Goal: Task Accomplishment & Management: Use online tool/utility

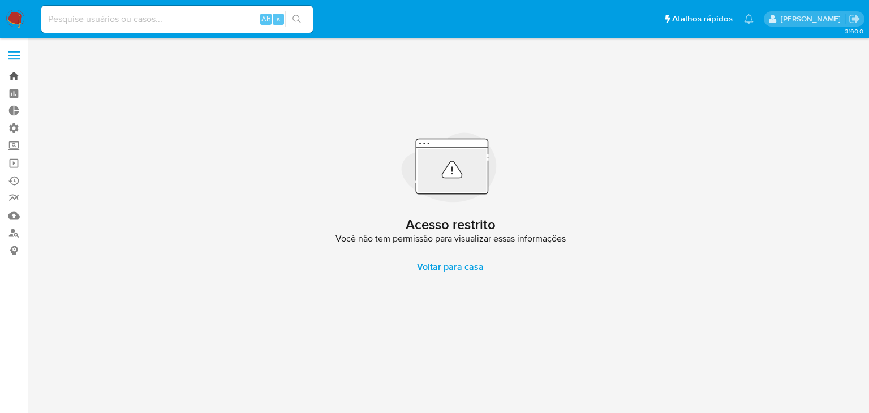
click at [15, 73] on link "Bandeja" at bounding box center [67, 76] width 135 height 18
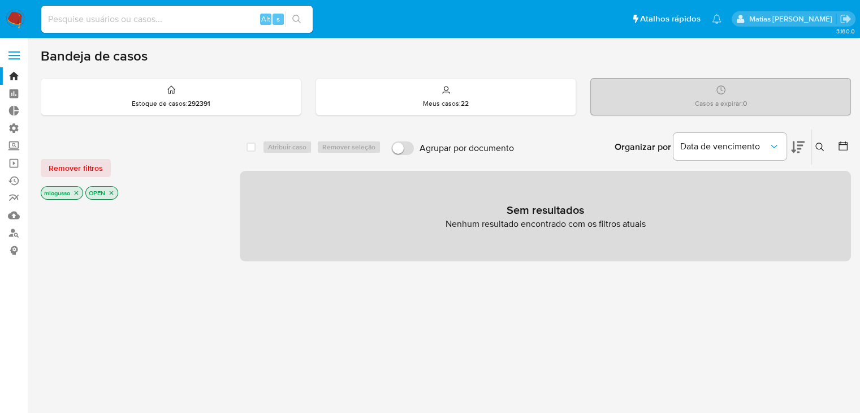
click at [79, 194] on icon "close-filter" at bounding box center [76, 192] width 7 height 7
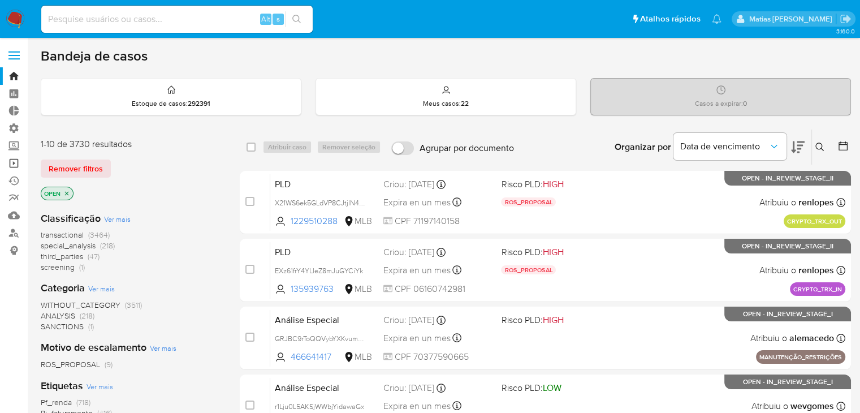
click at [17, 165] on link "Operações em massa" at bounding box center [67, 163] width 135 height 18
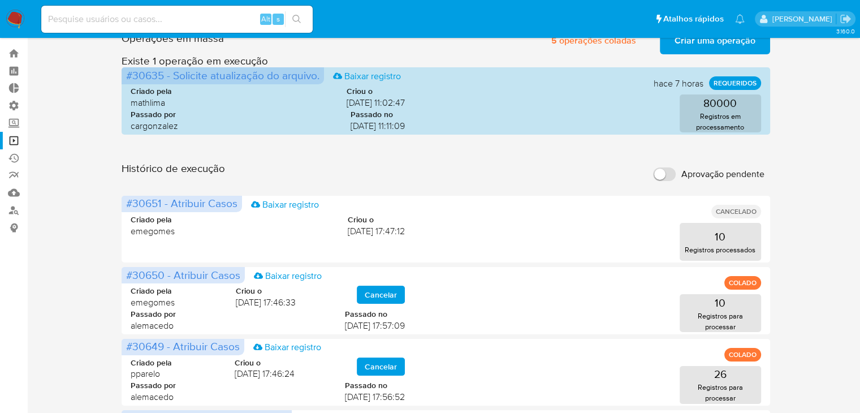
scroll to position [7, 0]
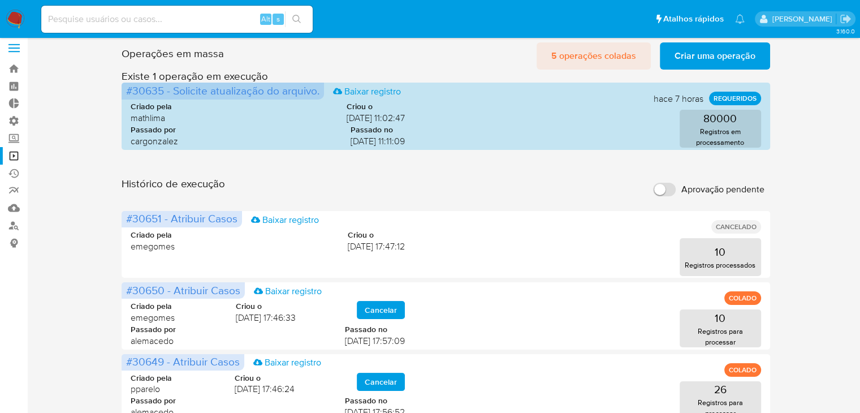
click at [628, 50] on span "5 operações coladas" at bounding box center [593, 56] width 85 height 25
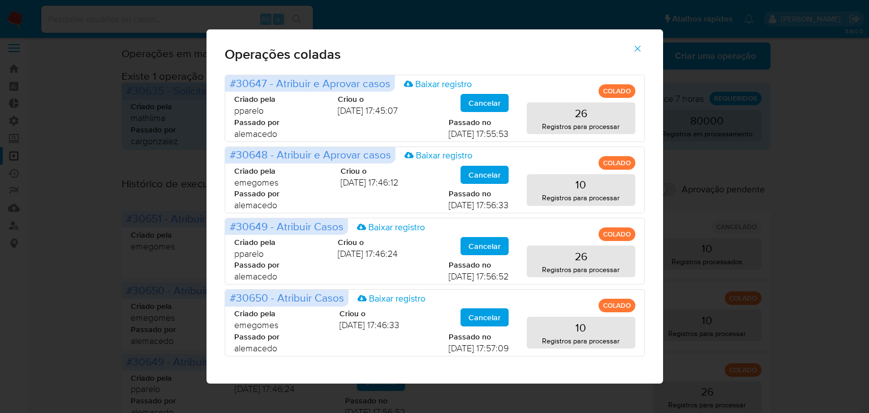
click at [634, 44] on icon "button" at bounding box center [637, 49] width 10 height 10
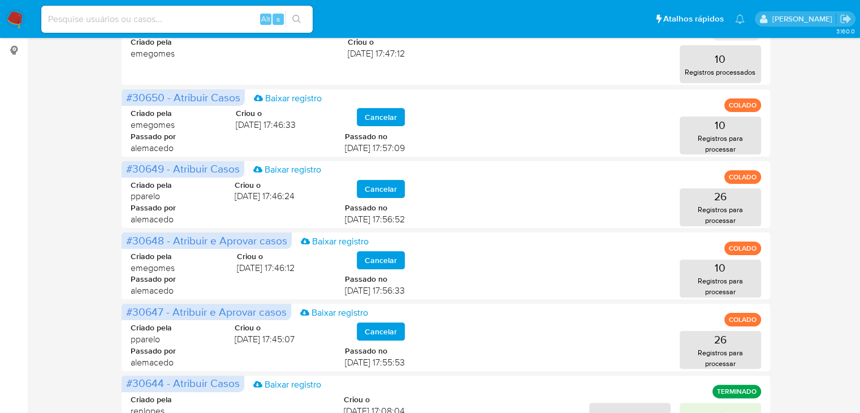
scroll to position [0, 0]
